Goal: Task Accomplishment & Management: Use online tool/utility

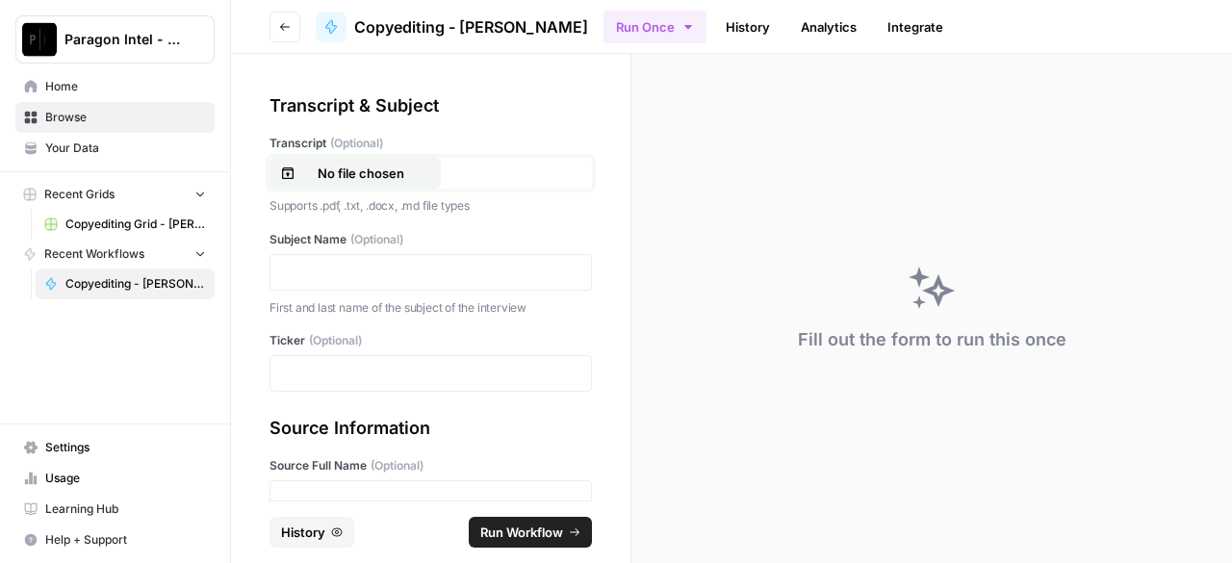
click at [348, 166] on p "No file chosen" at bounding box center [360, 173] width 123 height 19
click at [400, 270] on p at bounding box center [430, 272] width 297 height 19
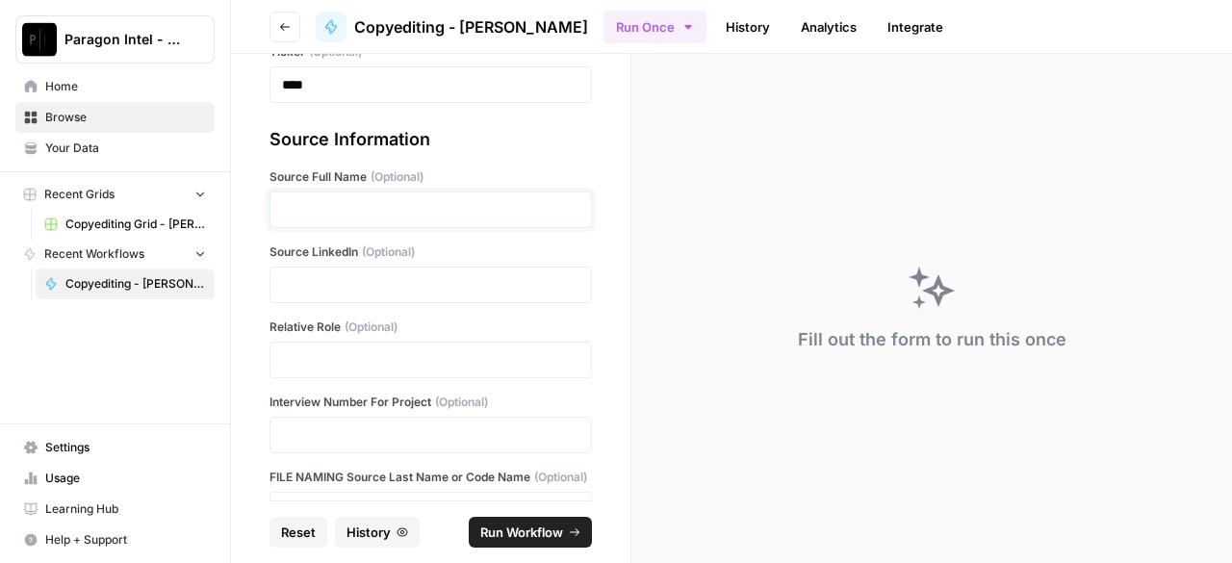
click at [401, 214] on p at bounding box center [430, 209] width 297 height 19
click at [348, 210] on p "**********" at bounding box center [423, 209] width 283 height 19
click at [338, 285] on p at bounding box center [430, 284] width 297 height 19
click at [403, 282] on p at bounding box center [430, 284] width 297 height 19
click at [385, 365] on p at bounding box center [430, 359] width 297 height 19
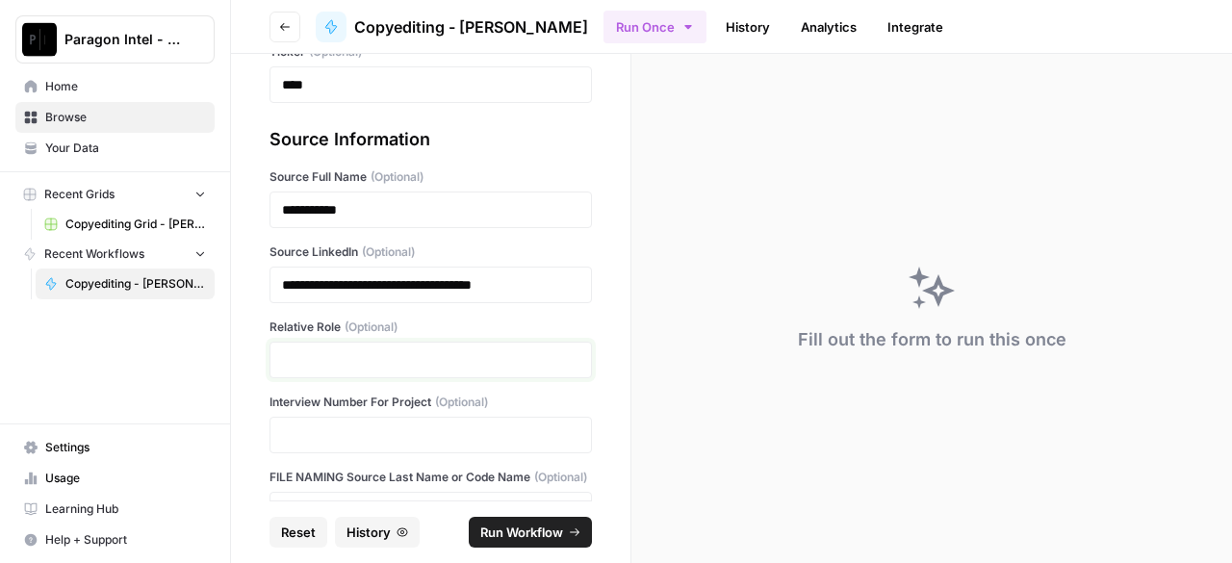
click at [305, 358] on p at bounding box center [430, 359] width 297 height 19
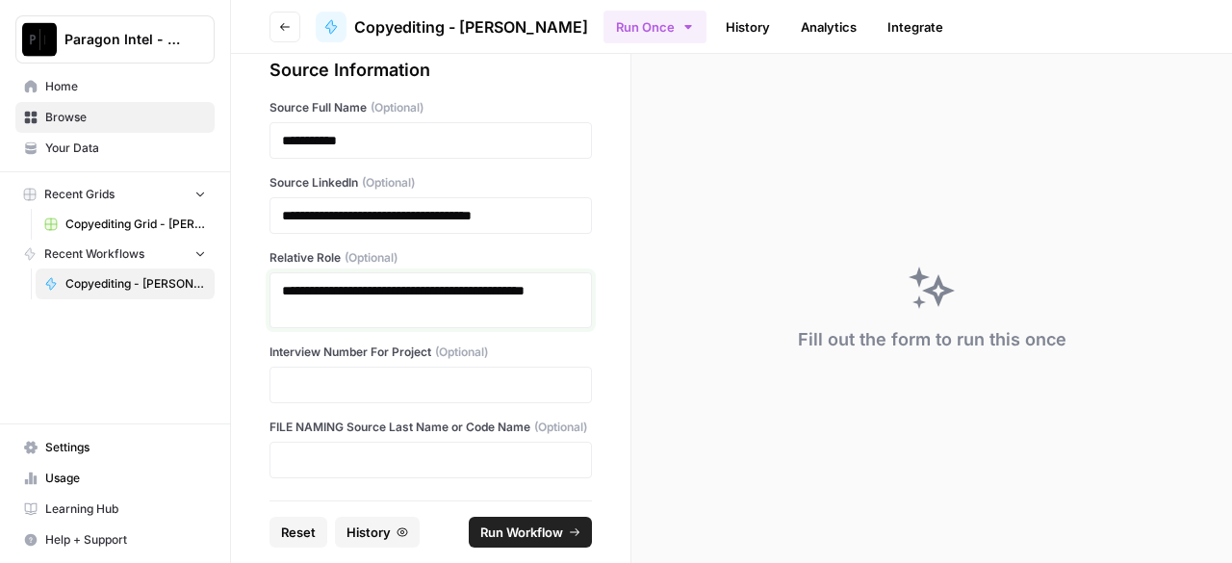
scroll to position [376, 0]
click at [305, 375] on p at bounding box center [430, 384] width 297 height 19
click at [321, 457] on p at bounding box center [430, 459] width 297 height 19
click at [496, 542] on button "Run Workflow" at bounding box center [530, 532] width 123 height 31
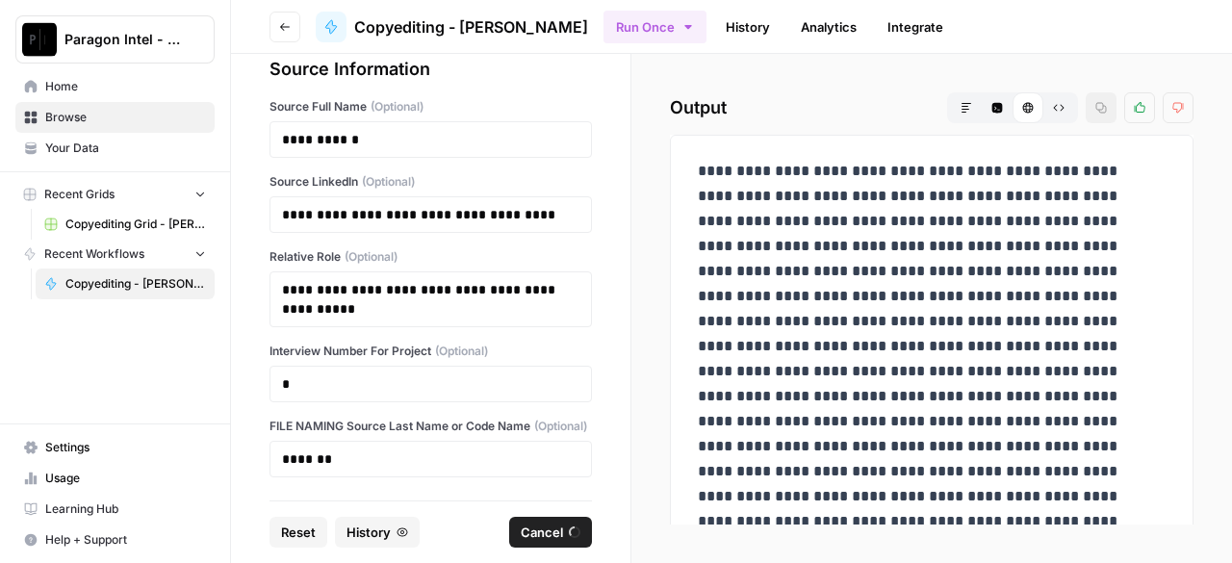
click at [73, 288] on span "Copyediting - [PERSON_NAME]" at bounding box center [135, 283] width 141 height 17
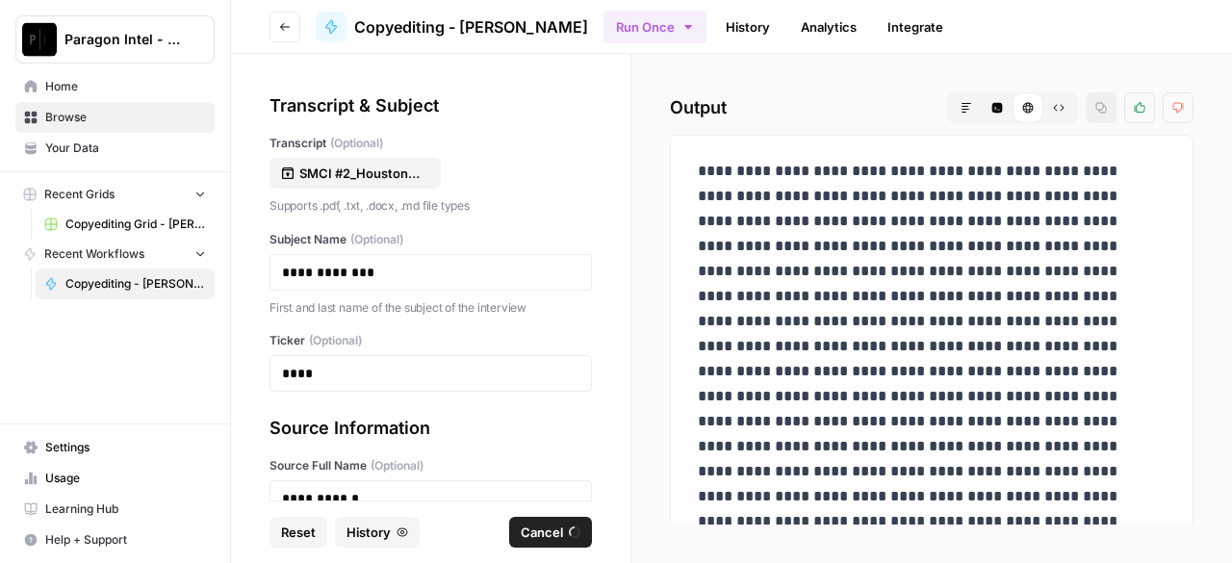
click at [79, 216] on span "Copyediting Grid - [PERSON_NAME]" at bounding box center [135, 224] width 141 height 17
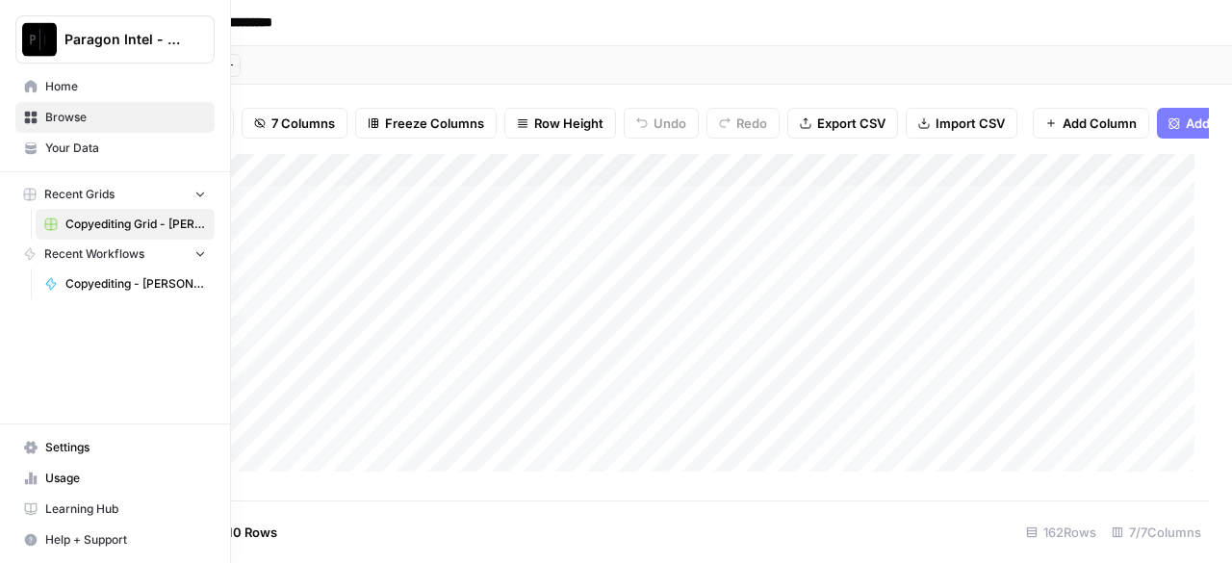
click at [73, 292] on span "Copyediting - [PERSON_NAME]" at bounding box center [135, 283] width 141 height 17
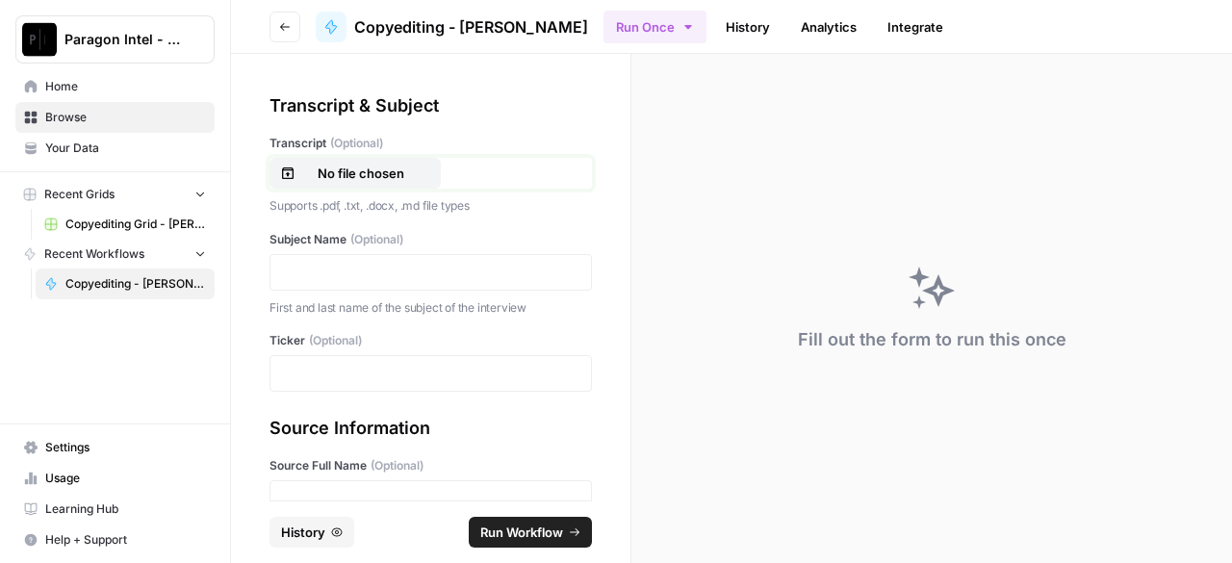
click at [367, 168] on p "No file chosen" at bounding box center [360, 173] width 123 height 19
click at [391, 264] on p at bounding box center [430, 272] width 297 height 19
click at [378, 370] on p at bounding box center [430, 373] width 297 height 19
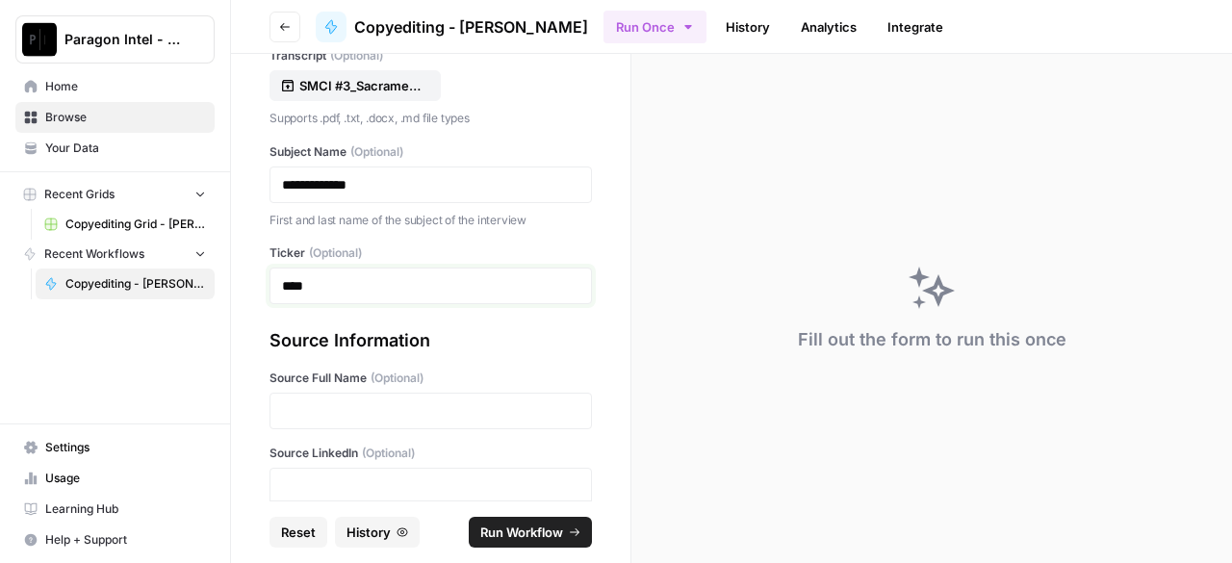
scroll to position [96, 0]
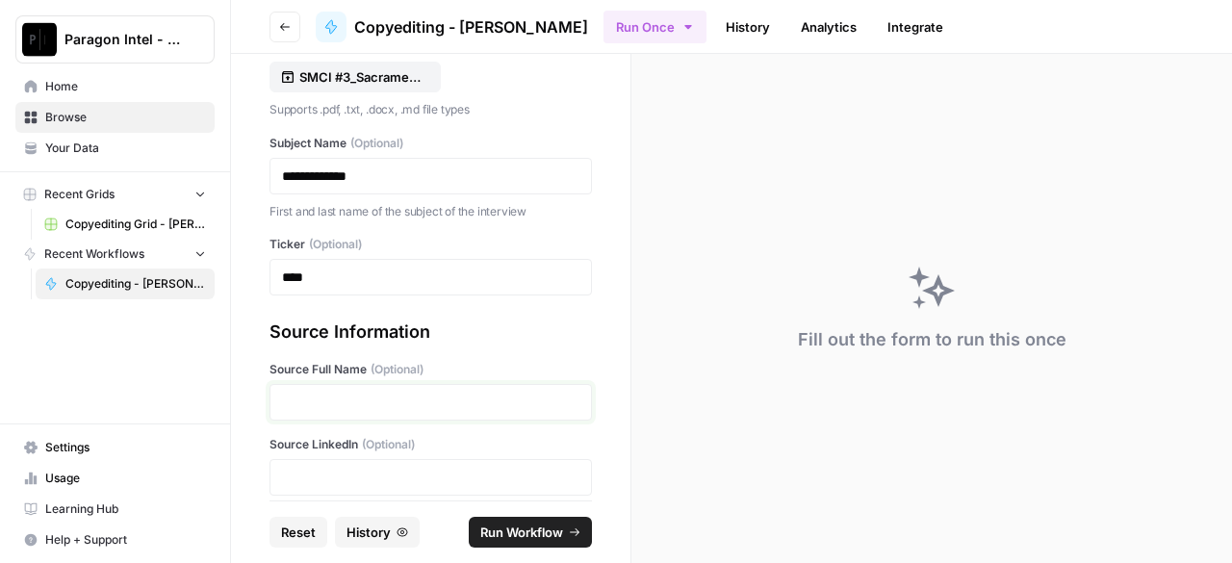
click at [370, 401] on p at bounding box center [430, 402] width 297 height 19
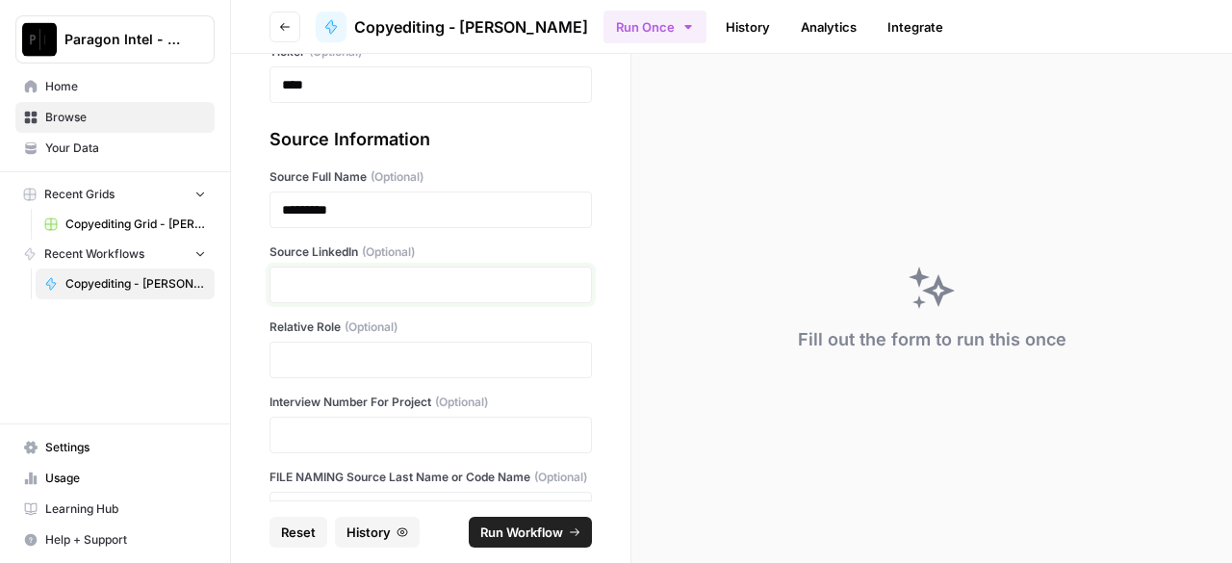
click at [375, 282] on p at bounding box center [430, 284] width 297 height 19
click at [314, 281] on p at bounding box center [430, 284] width 297 height 19
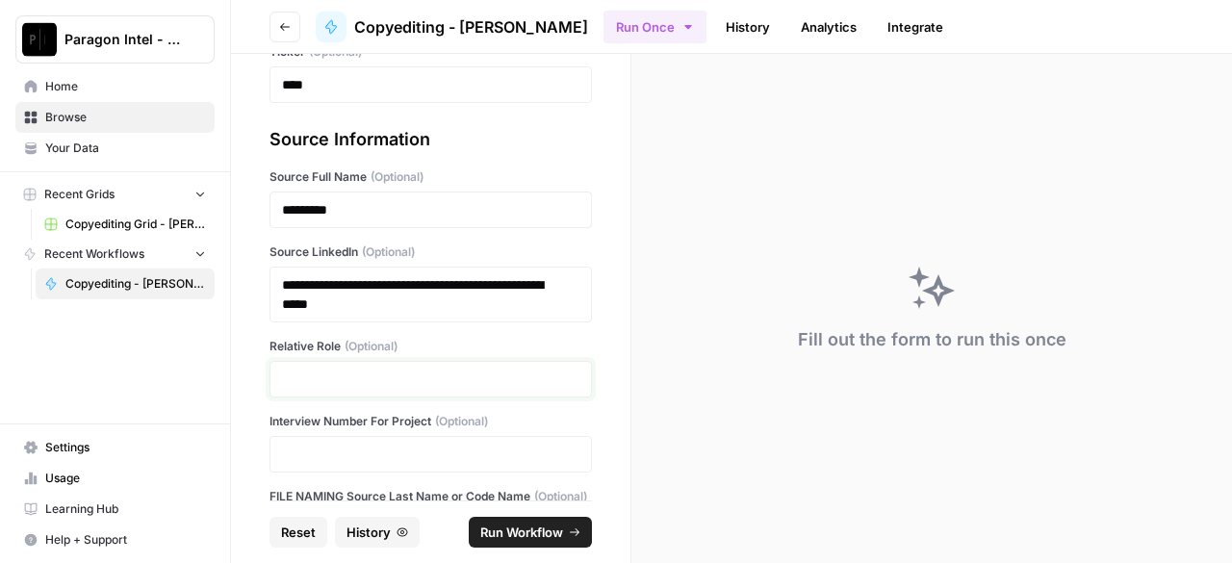
click at [384, 374] on p at bounding box center [430, 379] width 297 height 19
drag, startPoint x: 422, startPoint y: 298, endPoint x: 273, endPoint y: 276, distance: 149.9
click at [273, 276] on div "**********" at bounding box center [431, 295] width 323 height 56
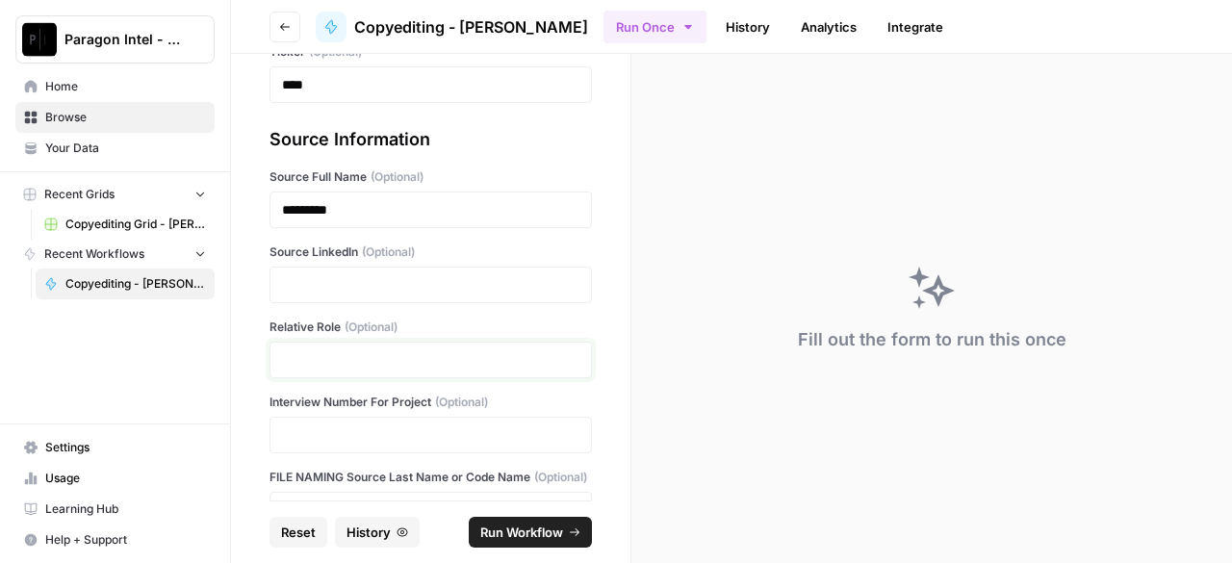
click at [290, 358] on p at bounding box center [430, 359] width 297 height 19
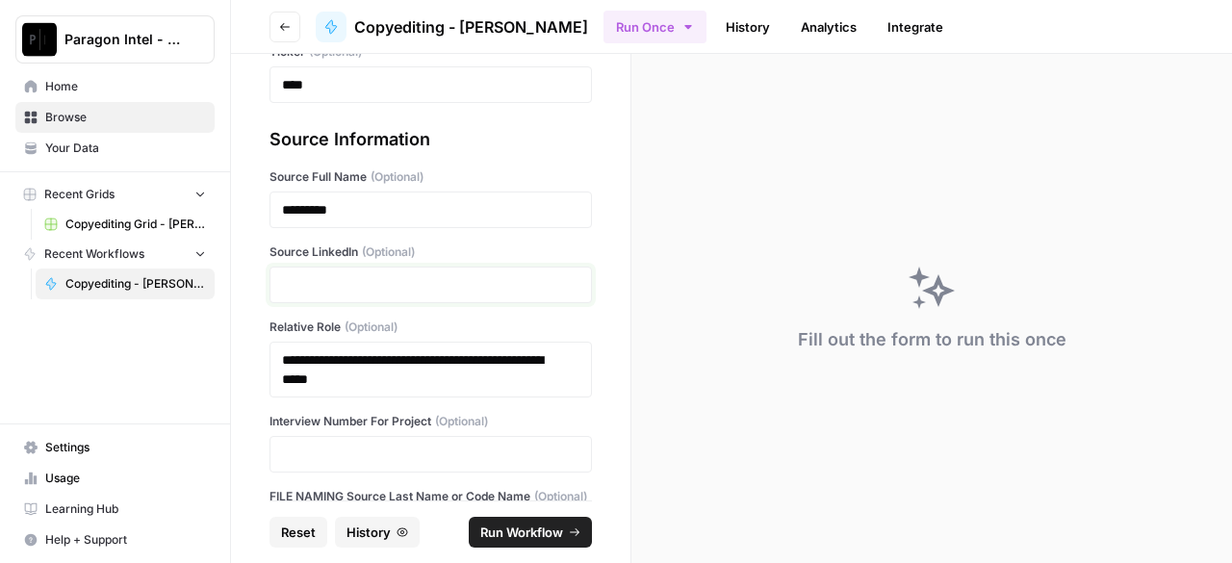
click at [473, 282] on p at bounding box center [423, 284] width 283 height 19
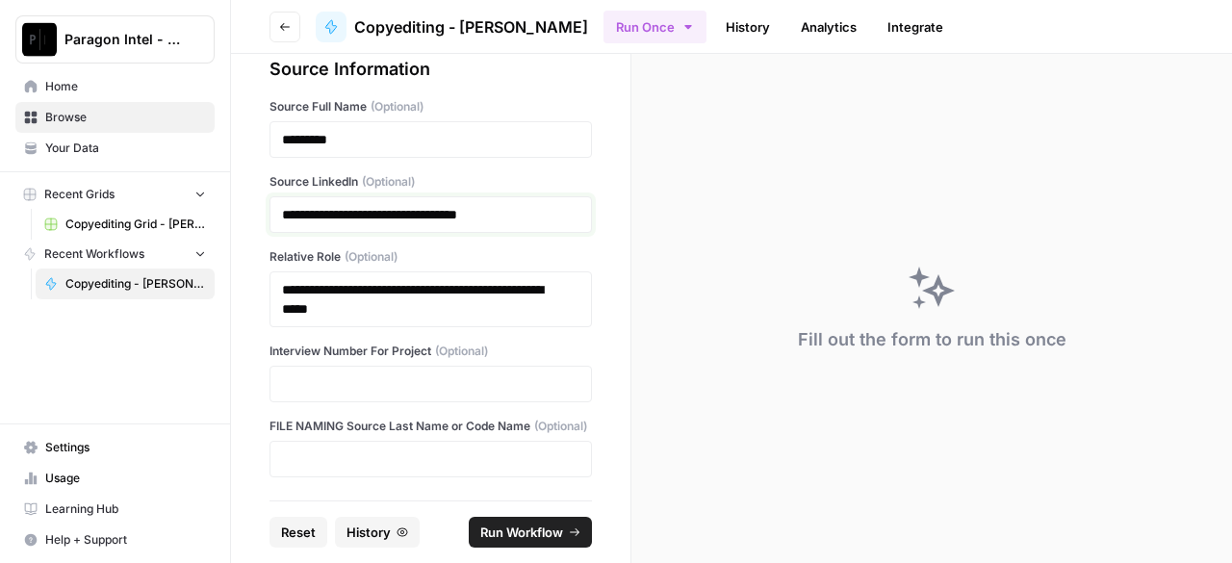
scroll to position [376, 0]
click at [359, 375] on p at bounding box center [430, 384] width 297 height 19
click at [389, 456] on p at bounding box center [430, 459] width 297 height 19
click at [387, 460] on p at bounding box center [430, 459] width 297 height 19
click at [515, 527] on span "Run Workflow" at bounding box center [521, 532] width 83 height 19
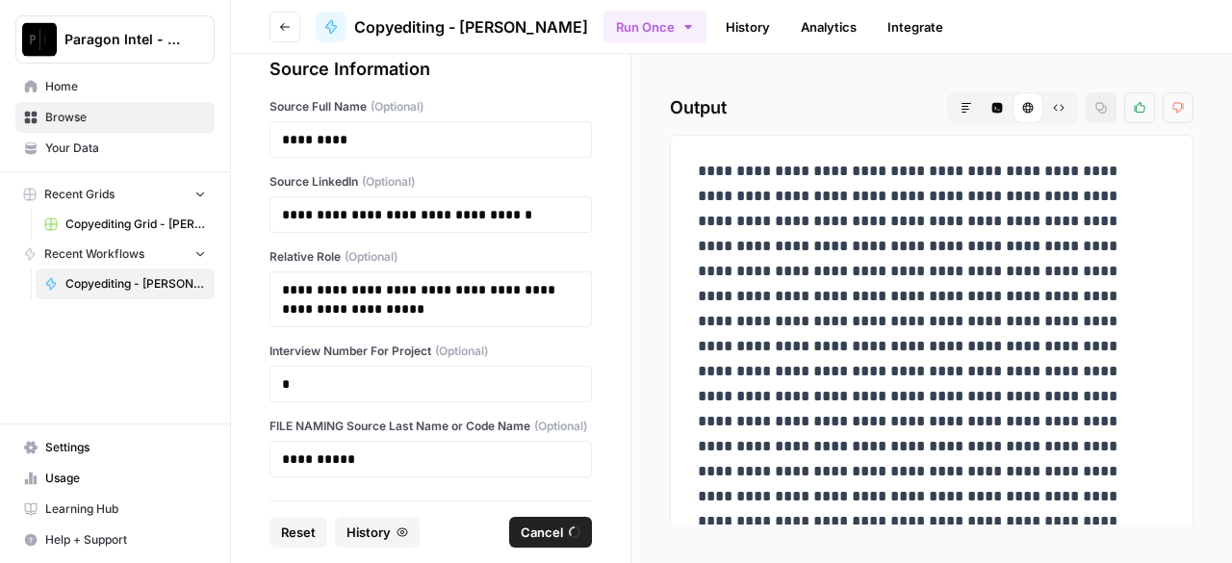
click at [89, 221] on span "Copyediting Grid - [PERSON_NAME]" at bounding box center [135, 224] width 141 height 17
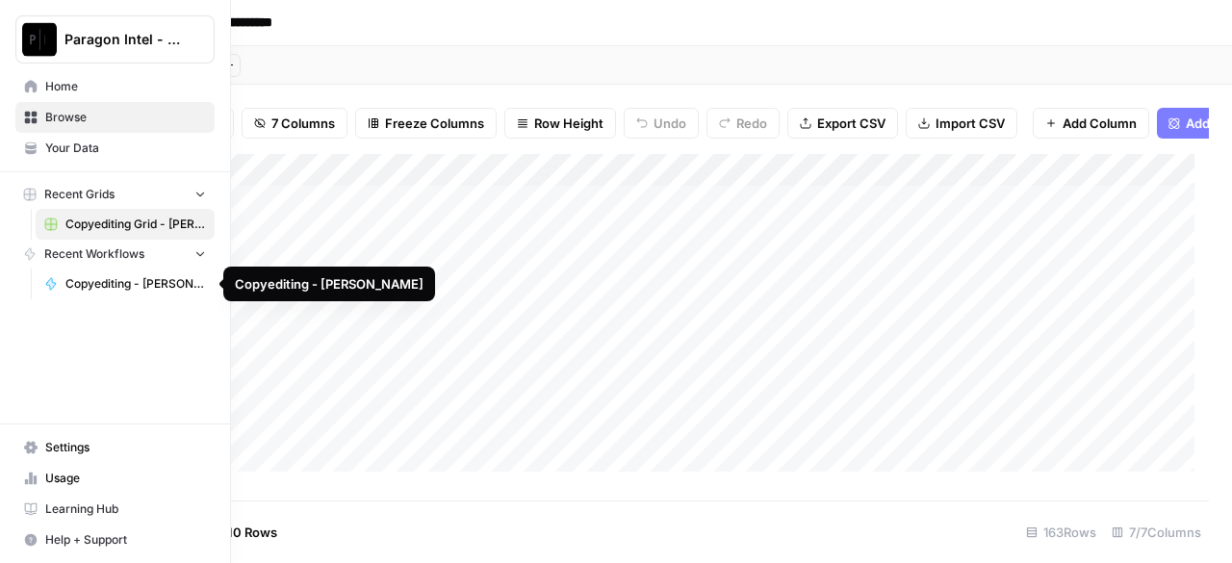
click at [71, 284] on span "Copyediting - [PERSON_NAME]" at bounding box center [135, 283] width 141 height 17
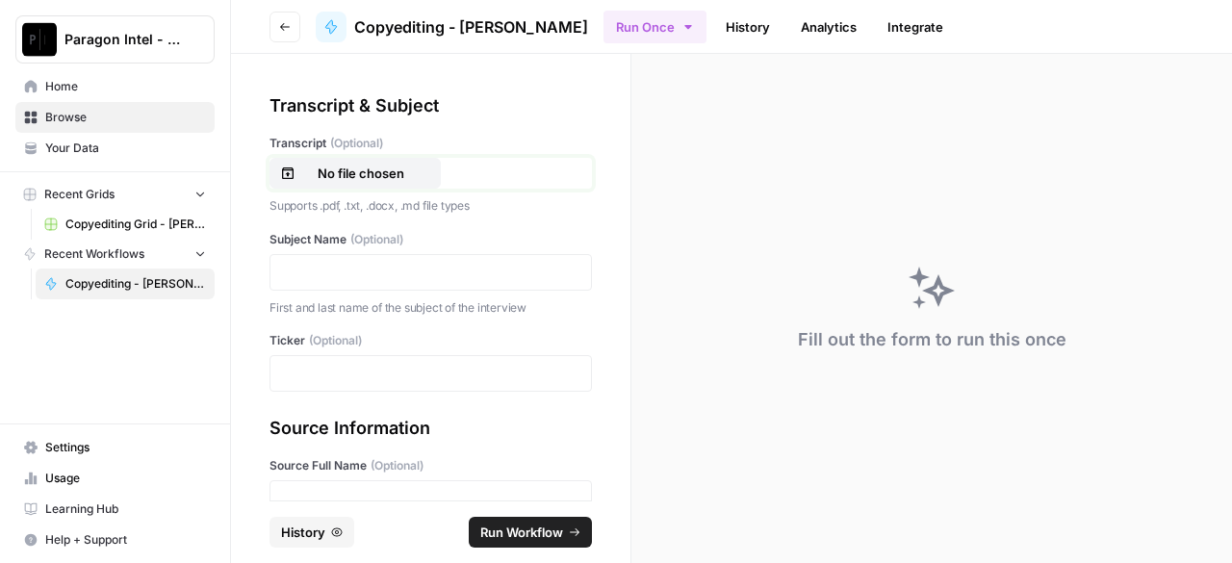
click at [349, 177] on p "No file chosen" at bounding box center [360, 173] width 123 height 19
click at [417, 271] on p at bounding box center [430, 272] width 297 height 19
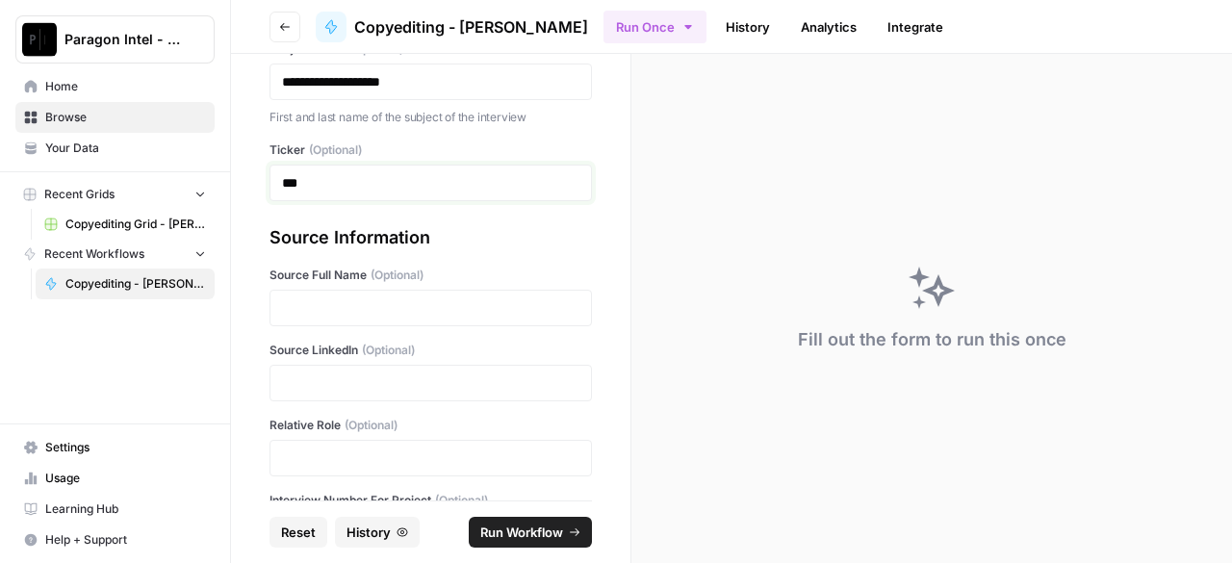
scroll to position [193, 0]
click at [384, 309] on p at bounding box center [430, 306] width 297 height 19
click at [312, 313] on p at bounding box center [430, 306] width 297 height 19
click at [320, 378] on p at bounding box center [430, 381] width 297 height 19
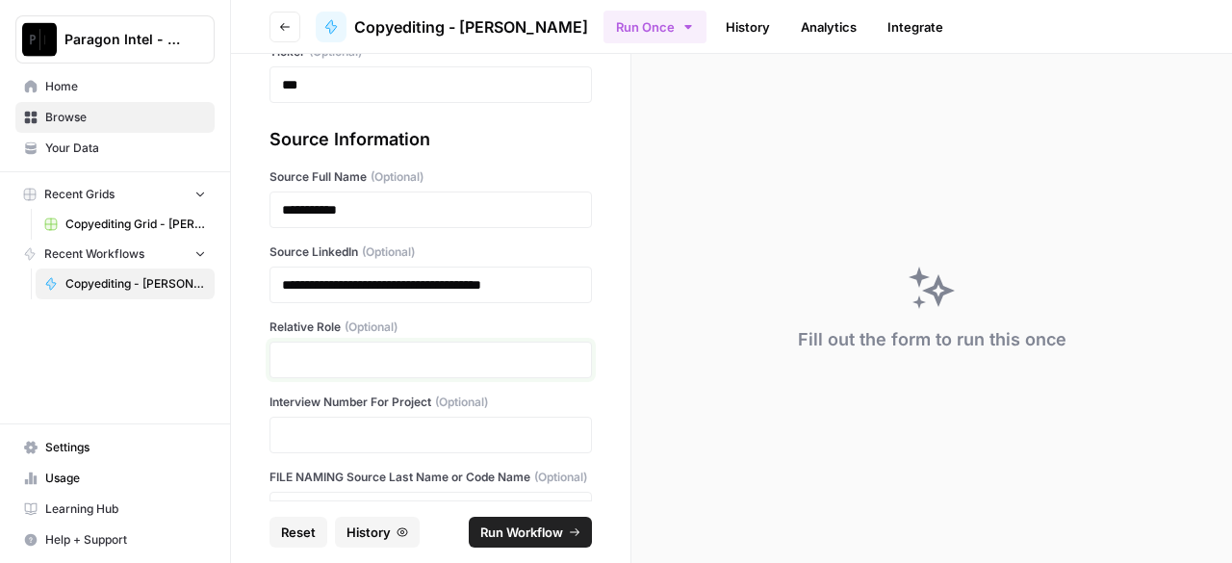
click at [368, 365] on p at bounding box center [430, 359] width 297 height 19
click at [495, 360] on p at bounding box center [430, 359] width 297 height 19
click at [469, 437] on p at bounding box center [430, 435] width 297 height 19
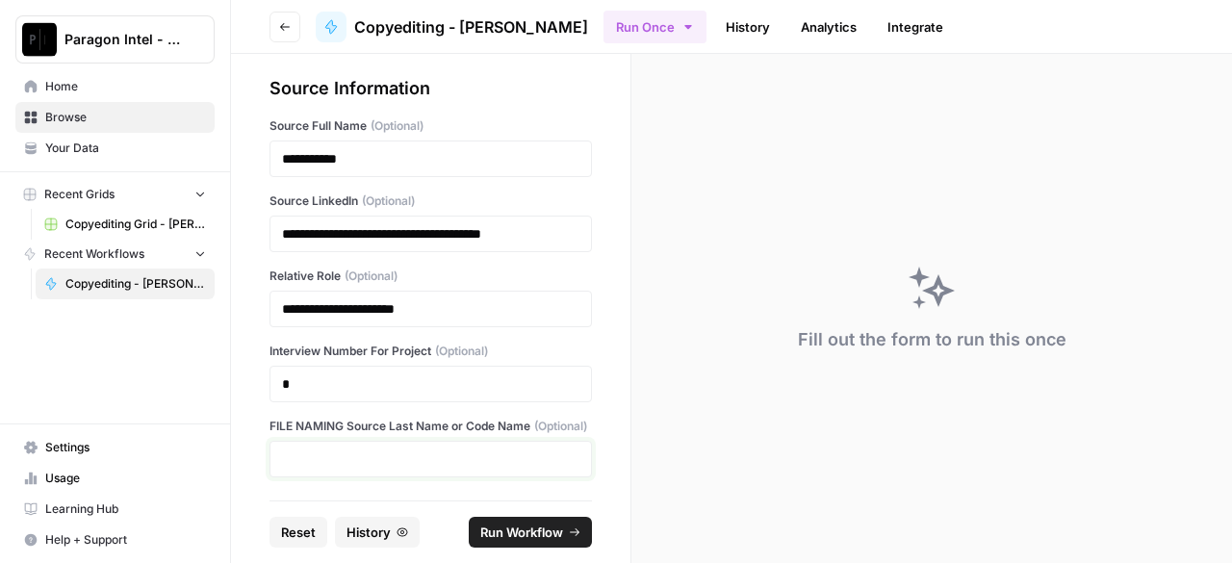
click at [332, 460] on p at bounding box center [430, 459] width 297 height 19
click at [365, 452] on p at bounding box center [430, 459] width 297 height 19
click at [487, 533] on span "Run Workflow" at bounding box center [521, 532] width 83 height 19
